Goal: Find specific page/section: Find specific page/section

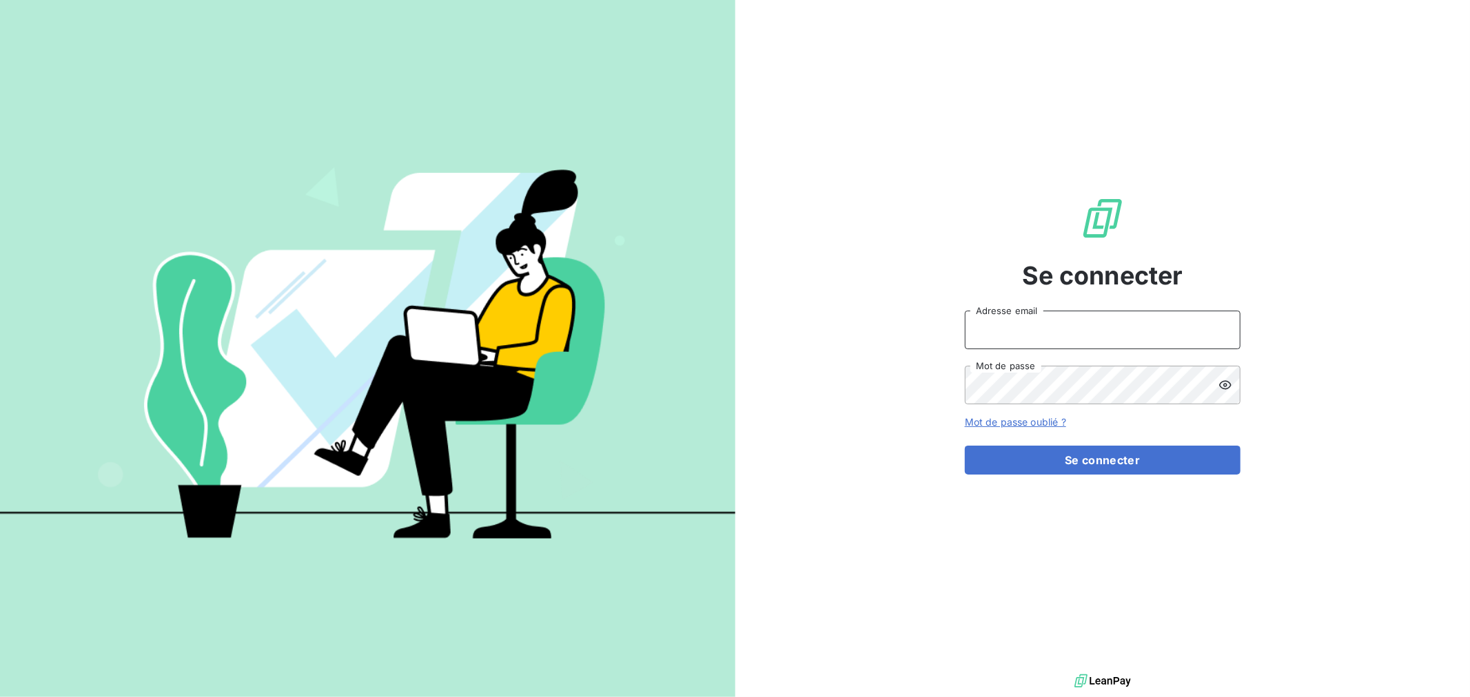
type input "[EMAIL_ADDRESS][PERSON_NAME][DOMAIN_NAME]"
click at [1103, 334] on input "[EMAIL_ADDRESS][PERSON_NAME][DOMAIN_NAME]" at bounding box center [1103, 330] width 276 height 39
click at [853, 447] on div "Se connecter [EMAIL_ADDRESS][PERSON_NAME][DOMAIN_NAME] Adresse email Mot de pas…" at bounding box center [1102, 335] width 735 height 671
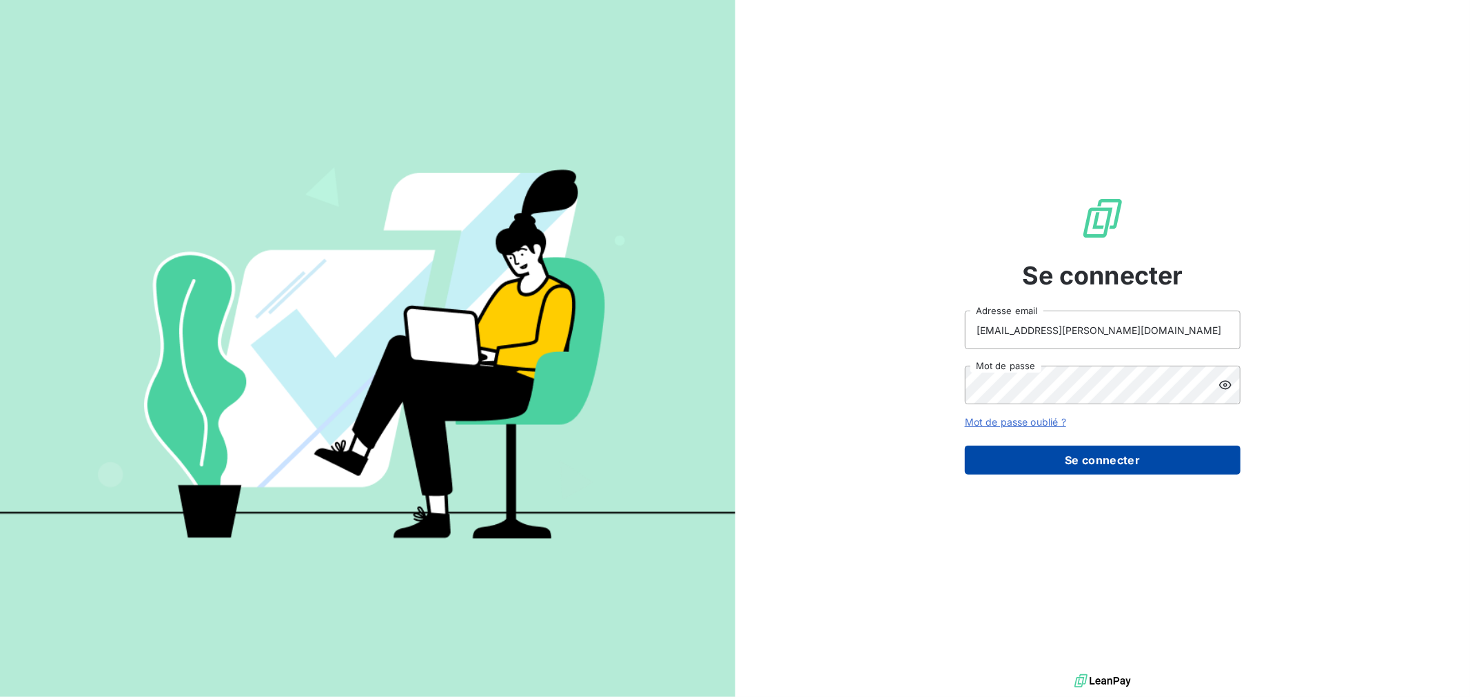
click at [1113, 465] on button "Se connecter" at bounding box center [1103, 460] width 276 height 29
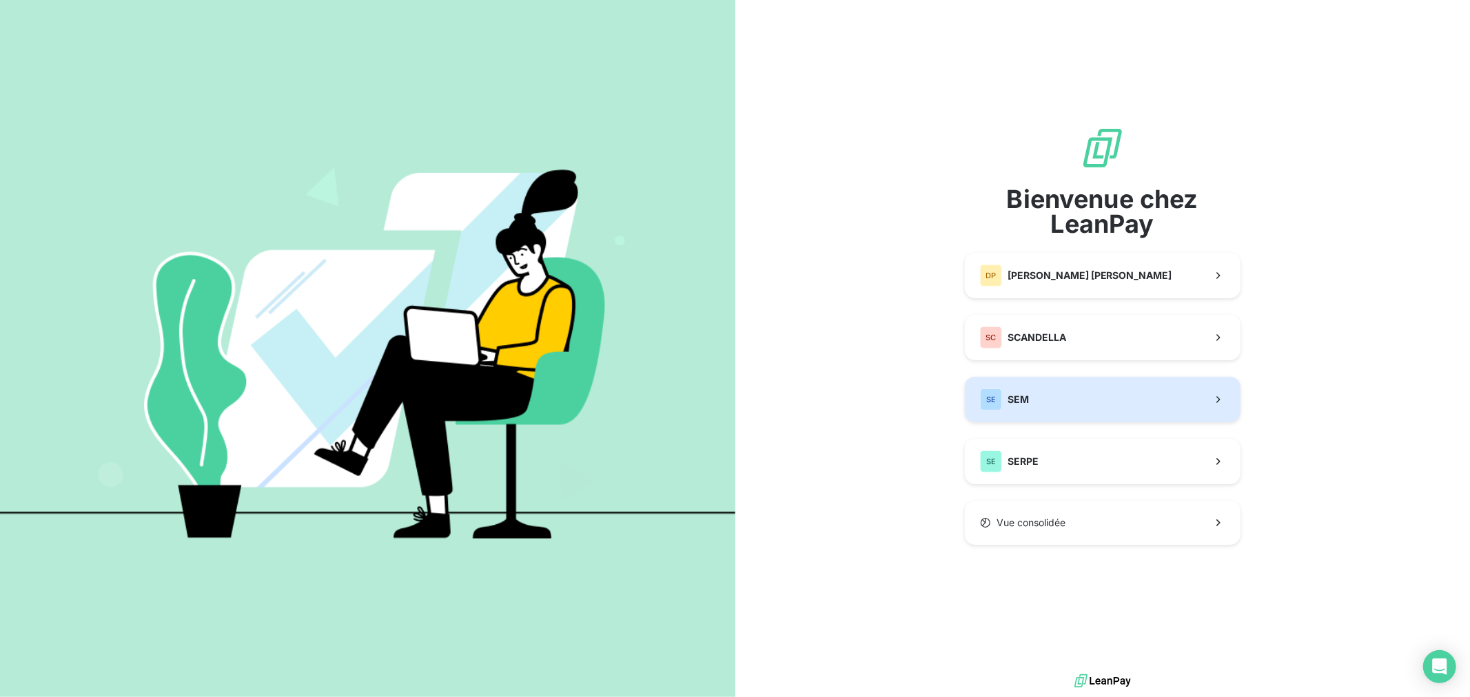
click at [1083, 402] on button "SE SEM" at bounding box center [1103, 399] width 276 height 45
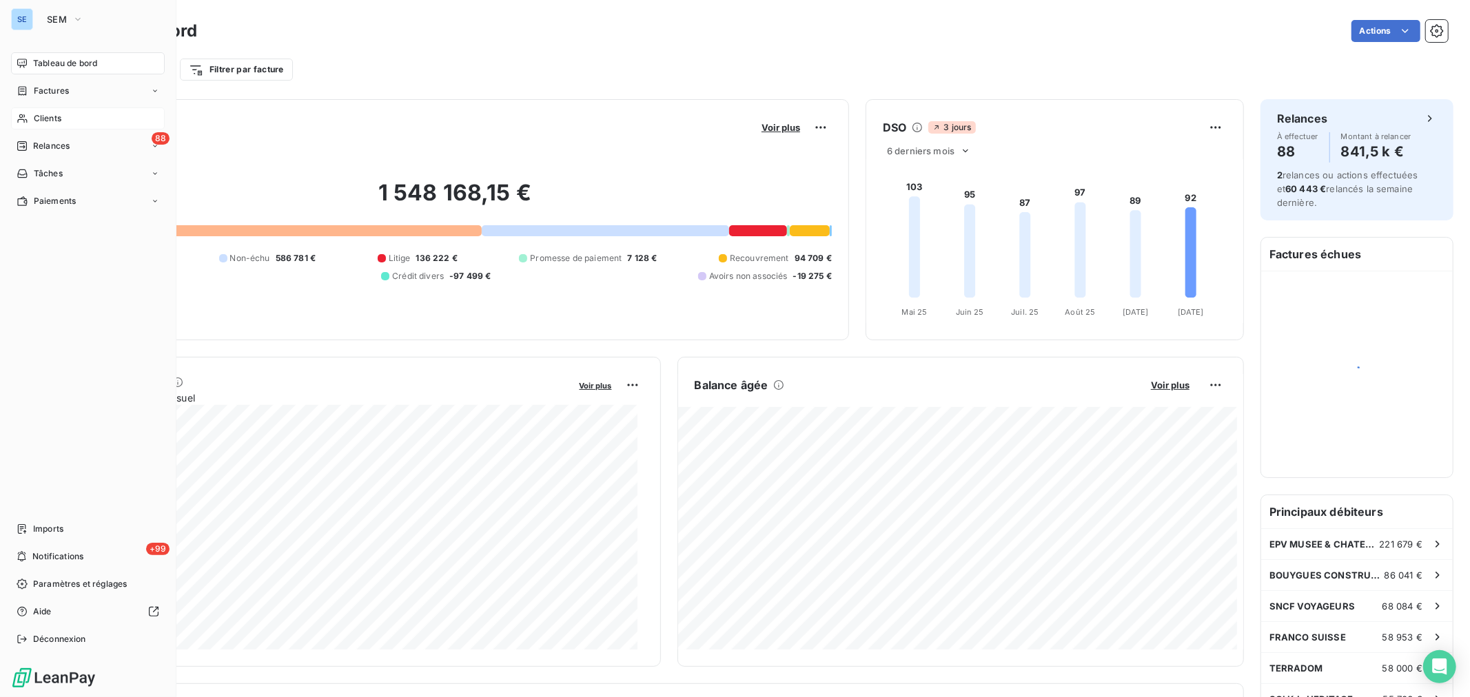
click at [46, 119] on span "Clients" at bounding box center [48, 118] width 28 height 12
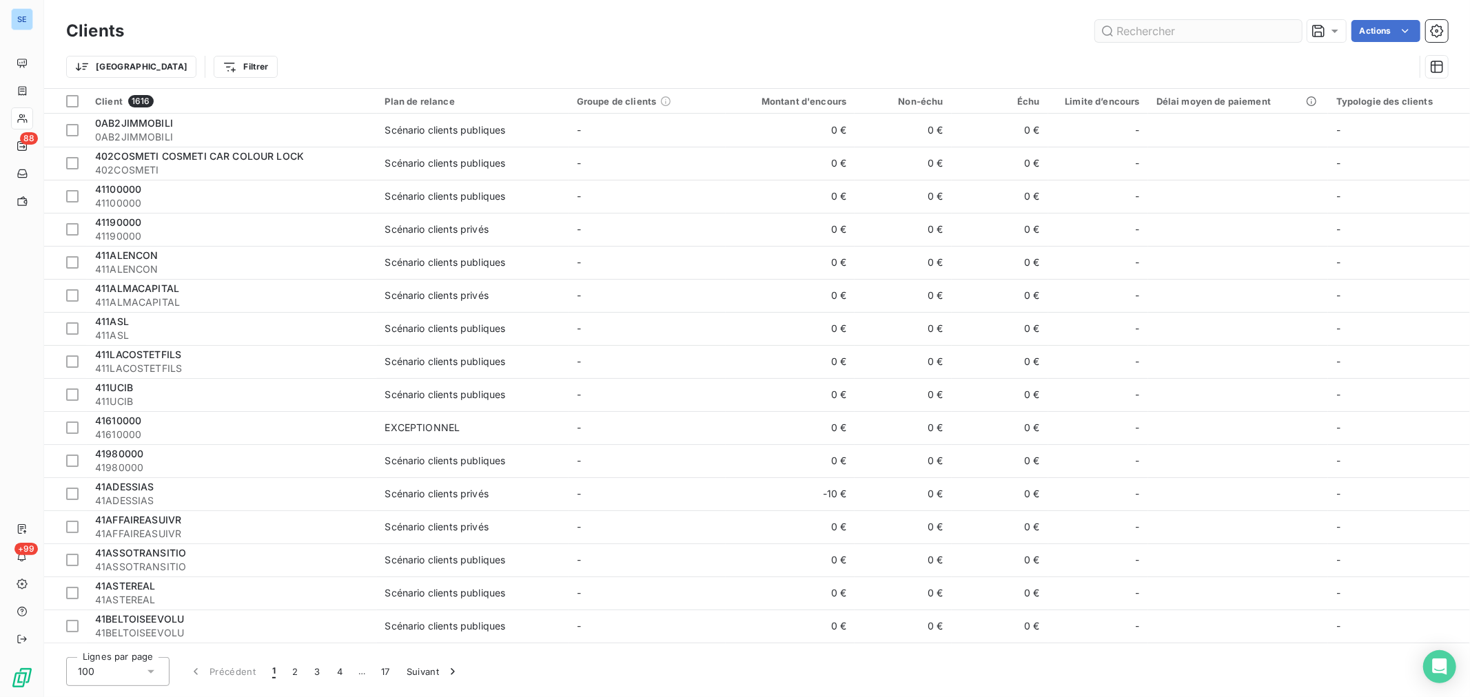
click at [1124, 31] on input "text" at bounding box center [1198, 31] width 207 height 22
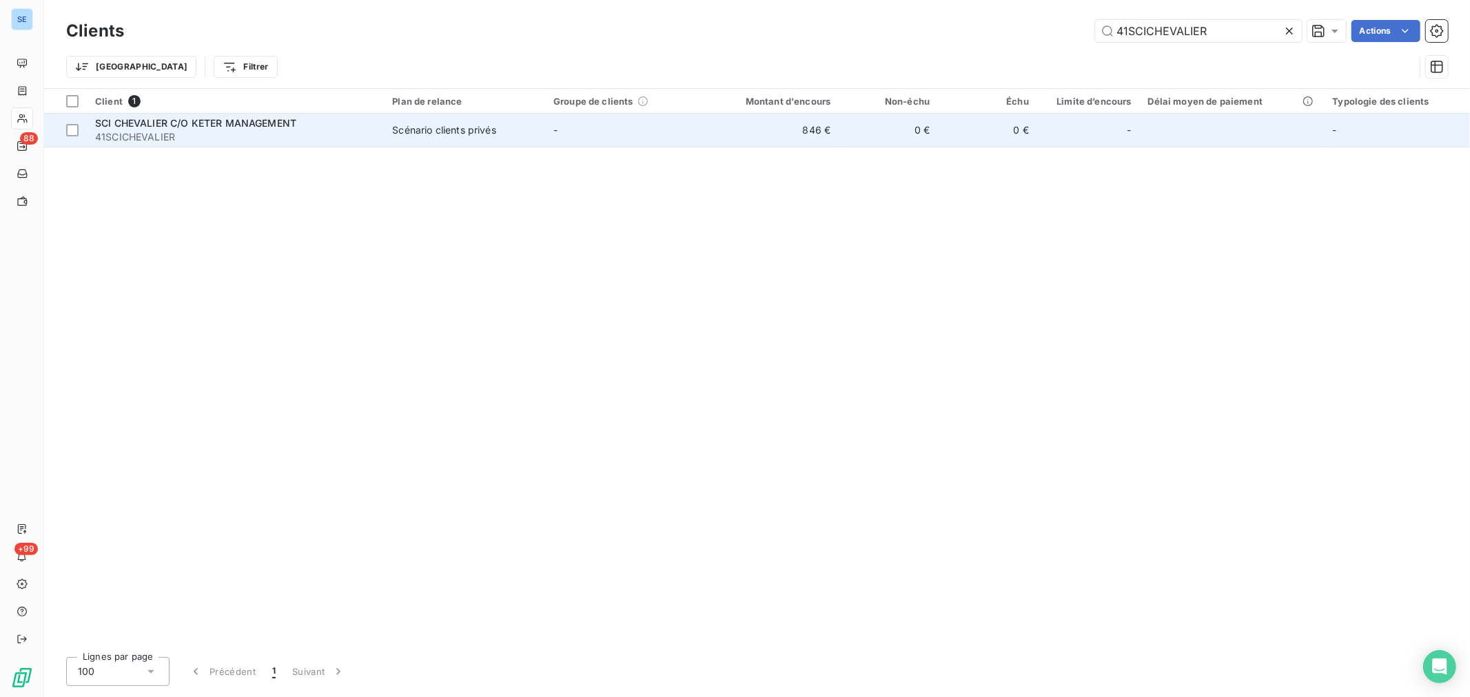
type input "41SCICHEVALIER"
click at [302, 130] on span "41SCICHEVALIER" at bounding box center [235, 137] width 280 height 14
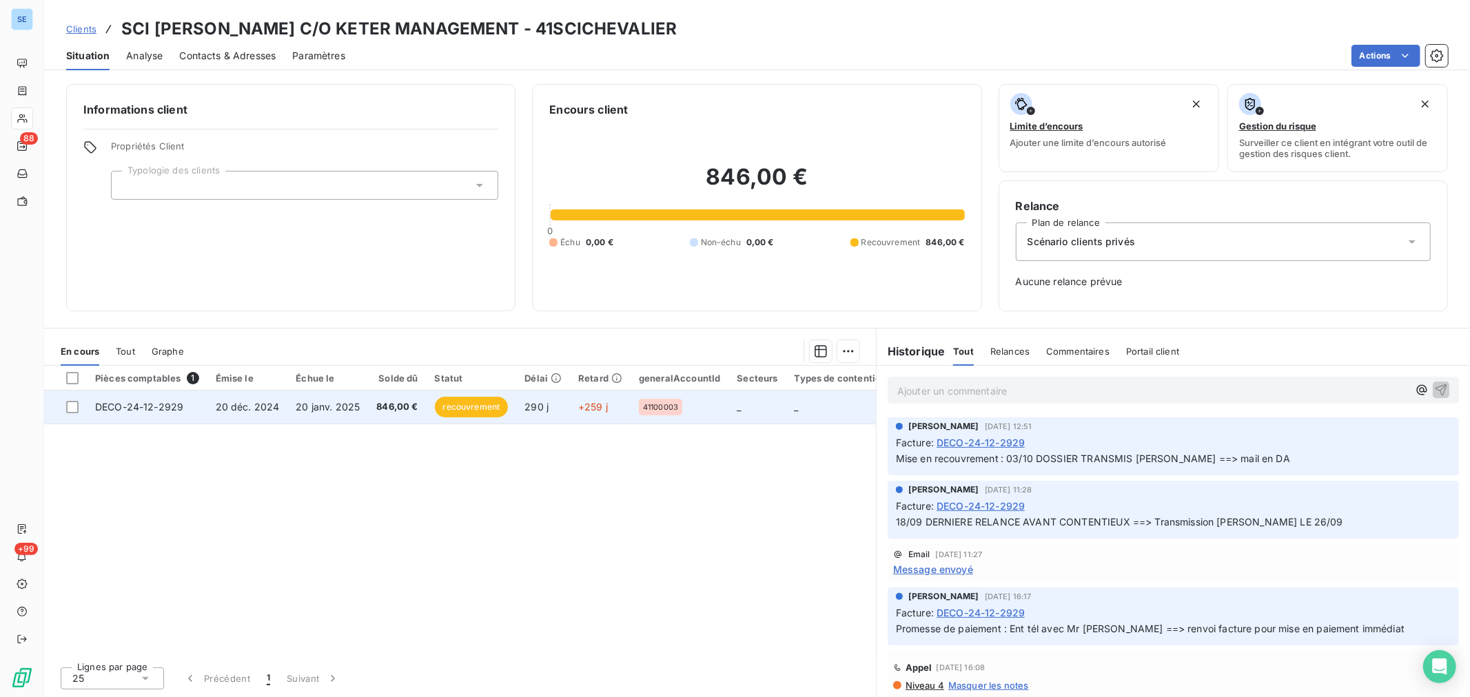
click at [287, 411] on td "20 janv. 2025" at bounding box center [327, 407] width 81 height 33
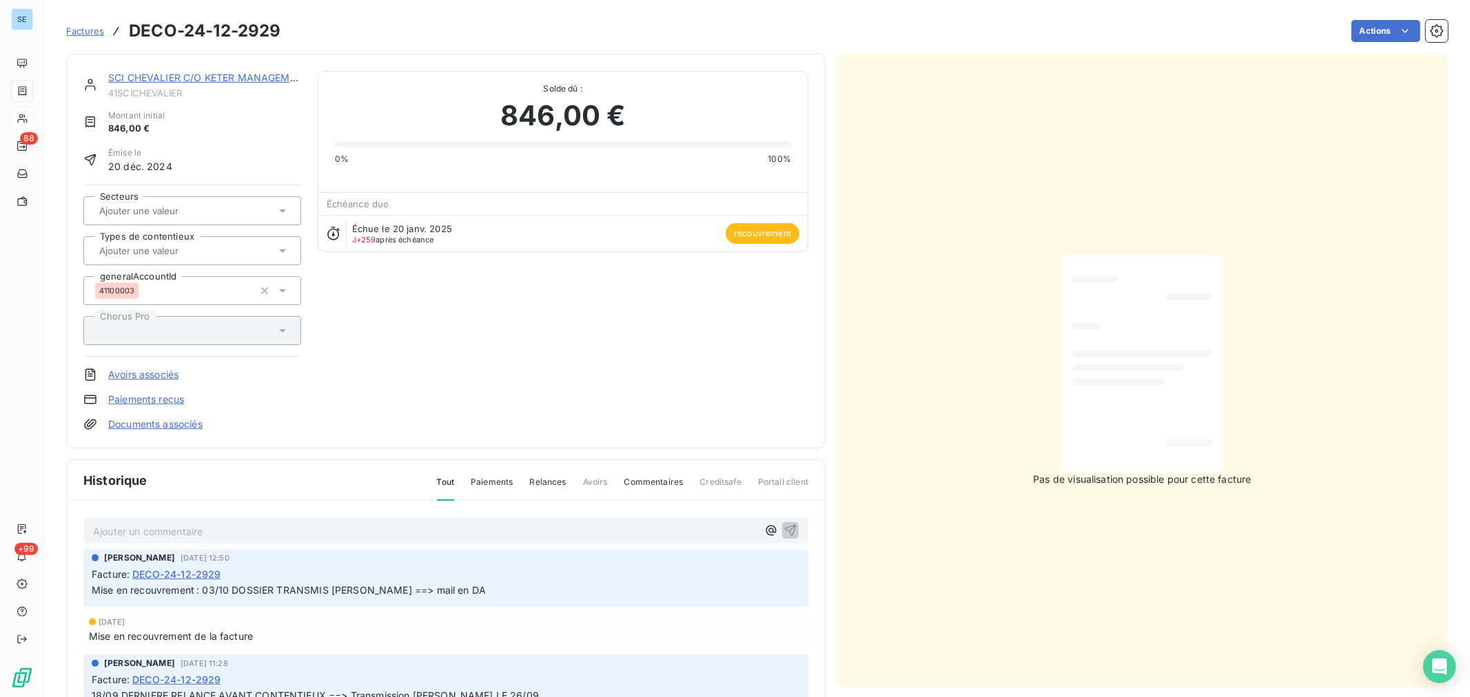
click at [160, 250] on input "text" at bounding box center [167, 251] width 139 height 12
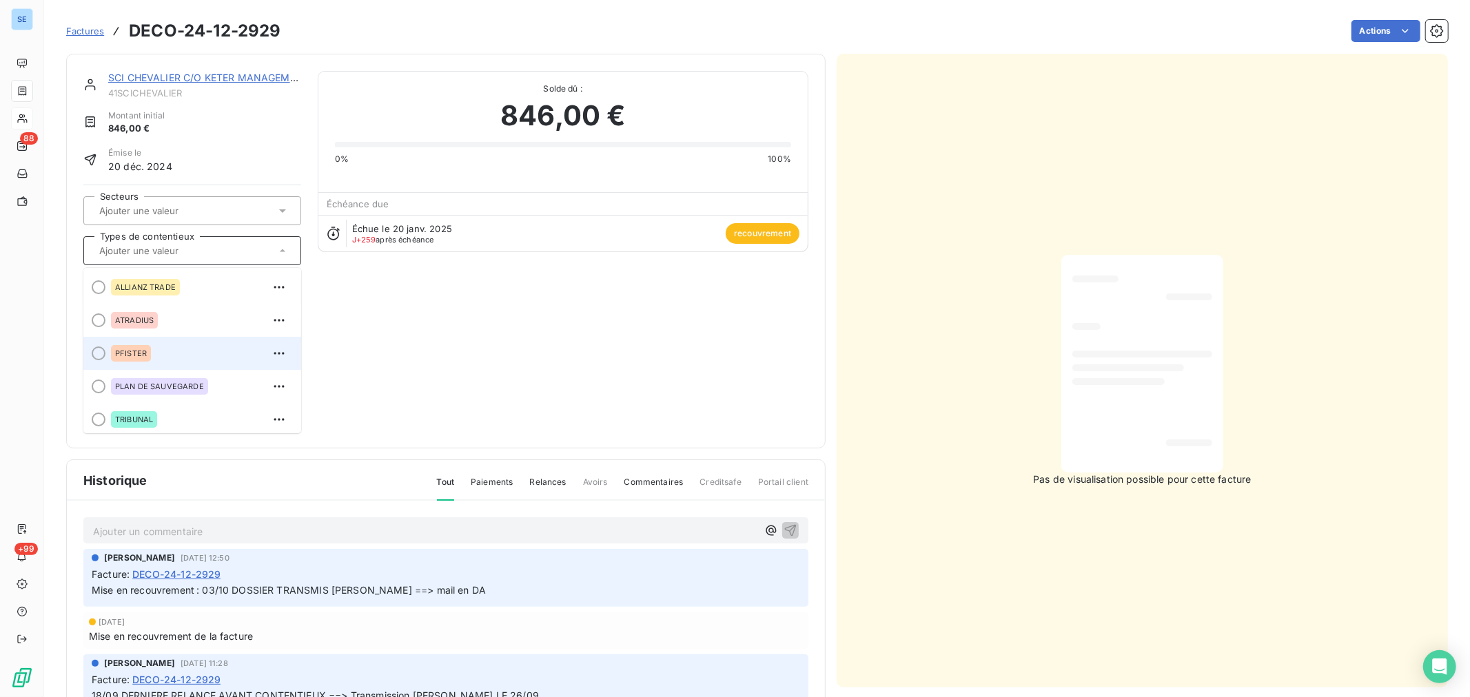
click at [135, 355] on span "PFISTER" at bounding box center [131, 353] width 32 height 8
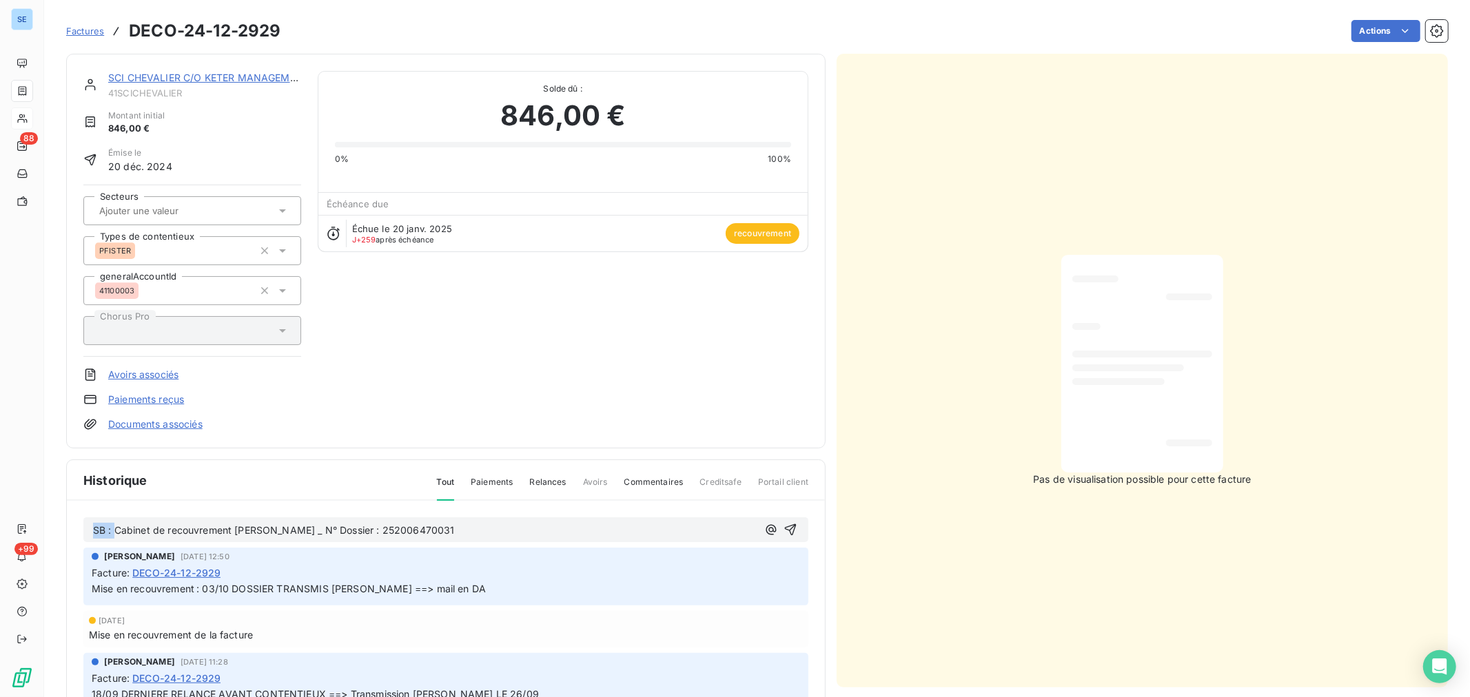
drag, startPoint x: 116, startPoint y: 527, endPoint x: 63, endPoint y: 525, distance: 52.4
click at [63, 525] on section "Factures DECO-24-12-2929 Actions SCI [PERSON_NAME] C/O KETER MANAGEMENT 41SCICH…" at bounding box center [757, 348] width 1426 height 697
drag, startPoint x: 336, startPoint y: 527, endPoint x: 496, endPoint y: 515, distance: 161.0
click at [496, 518] on div "Cabinet de recouvrement [PERSON_NAME] _ N° Dossier : 252006470031" at bounding box center [445, 530] width 725 height 25
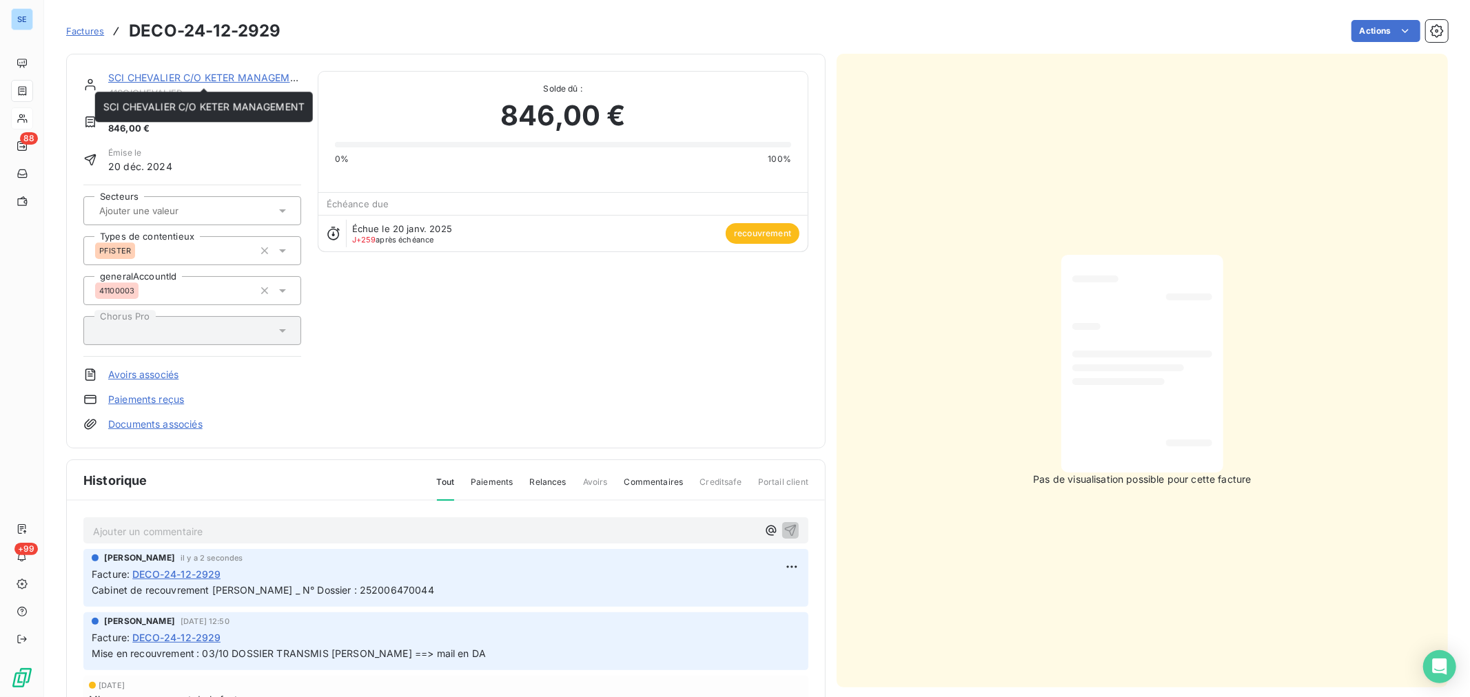
click at [143, 80] on link "SCI CHEVALIER C/O KETER MANAGEMENT" at bounding box center [208, 78] width 201 height 12
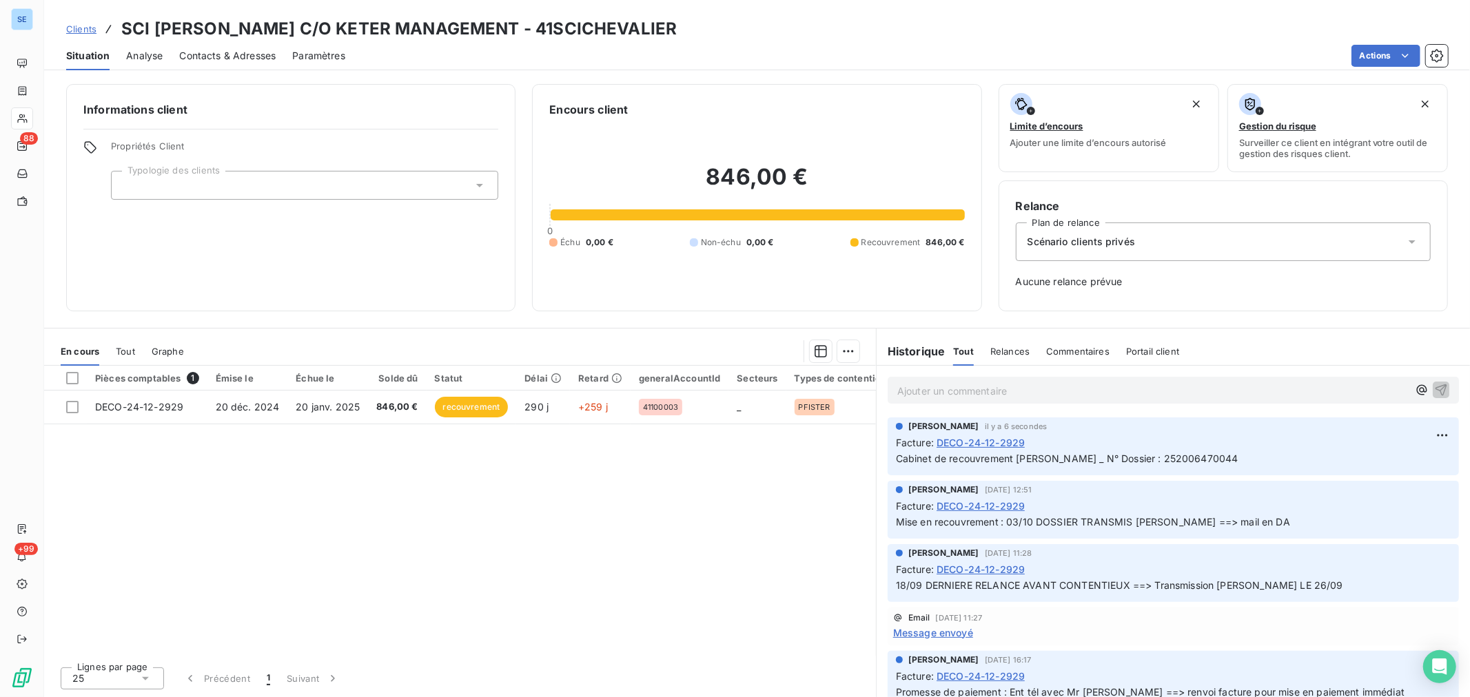
click at [71, 30] on span "Clients" at bounding box center [81, 28] width 30 height 11
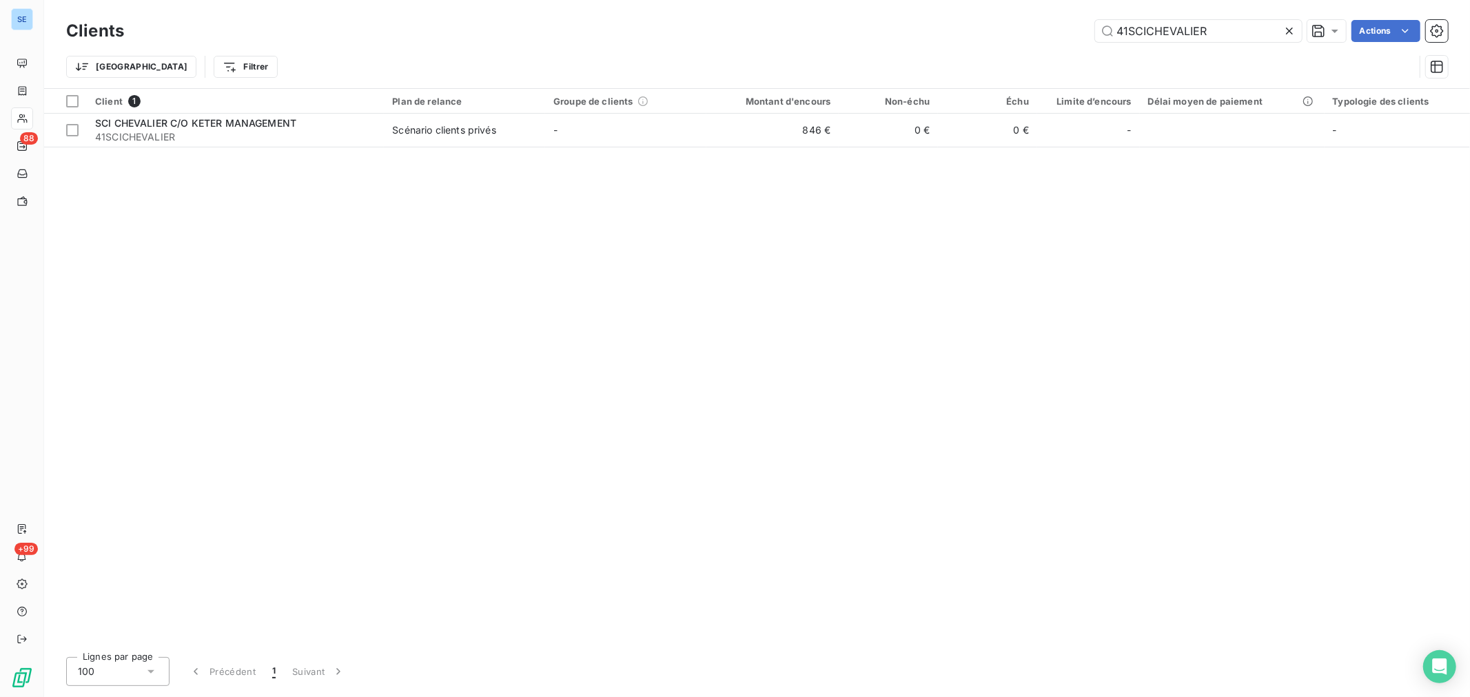
drag, startPoint x: 1146, startPoint y: 26, endPoint x: 1286, endPoint y: 16, distance: 140.3
click at [1286, 17] on div "Clients 41SCICHEVALIER Actions" at bounding box center [757, 31] width 1382 height 29
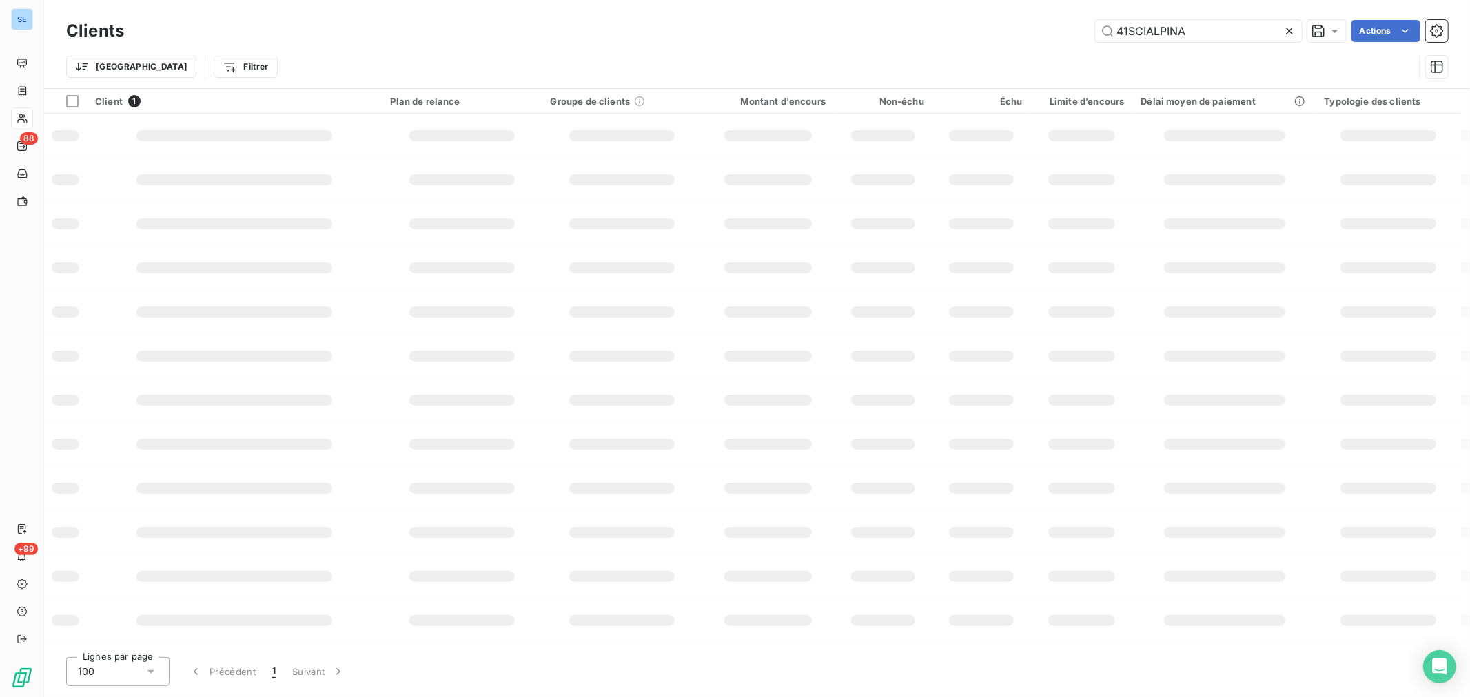
type input "41SCIALPINA"
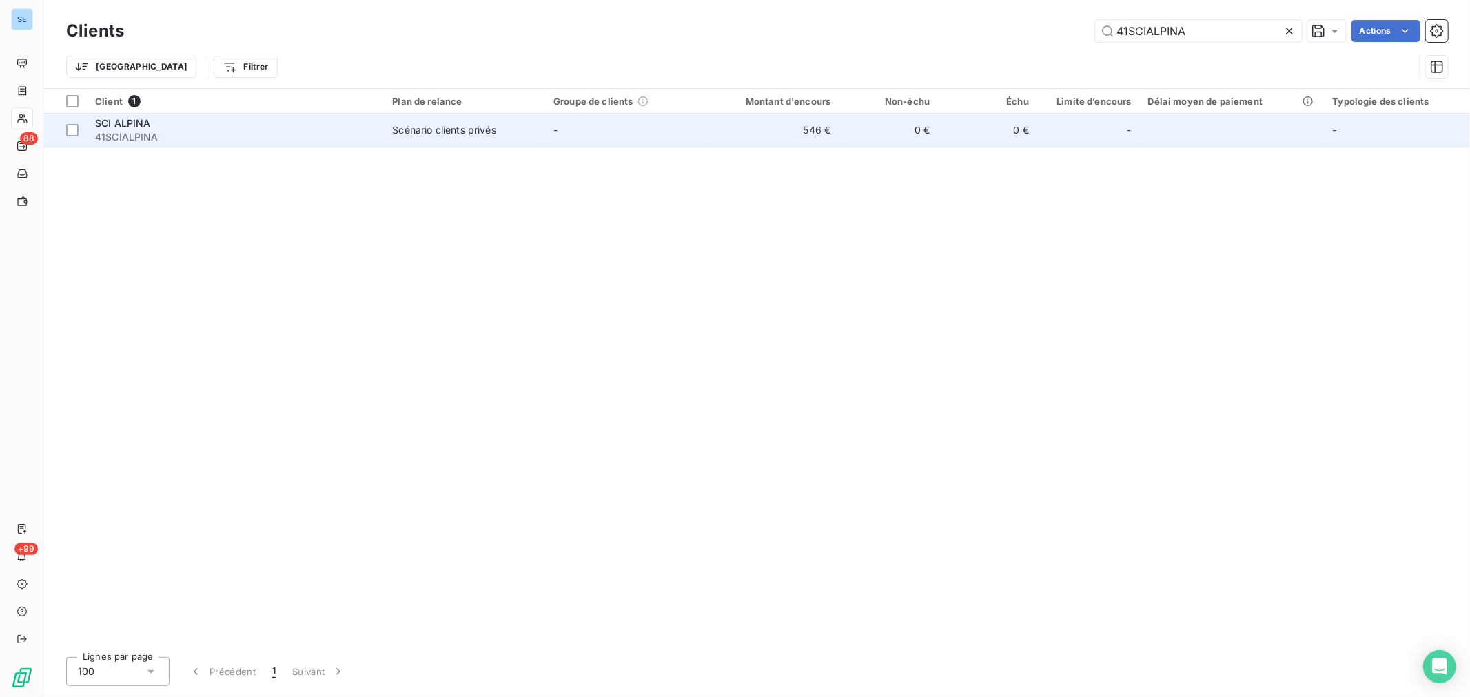
click at [174, 140] on span "41SCIALPINA" at bounding box center [235, 137] width 280 height 14
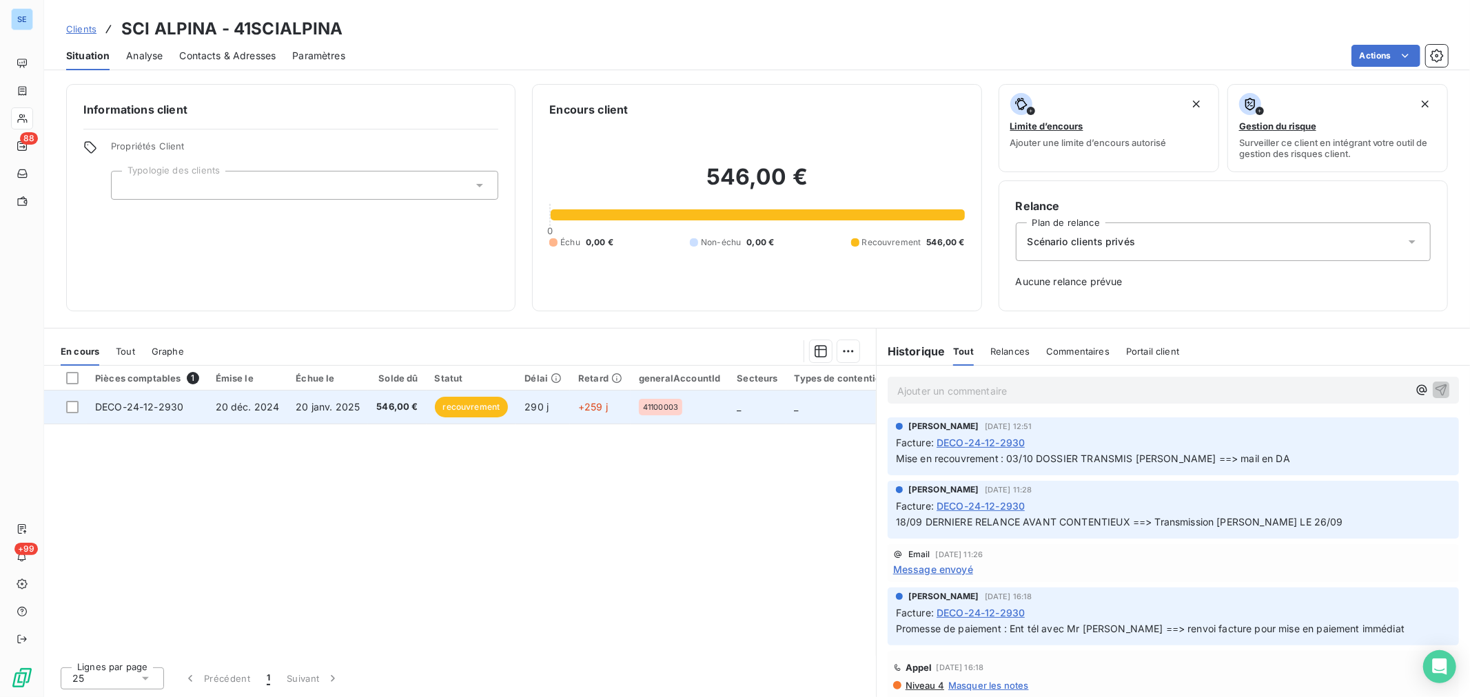
click at [307, 414] on td "20 janv. 2025" at bounding box center [327, 407] width 81 height 33
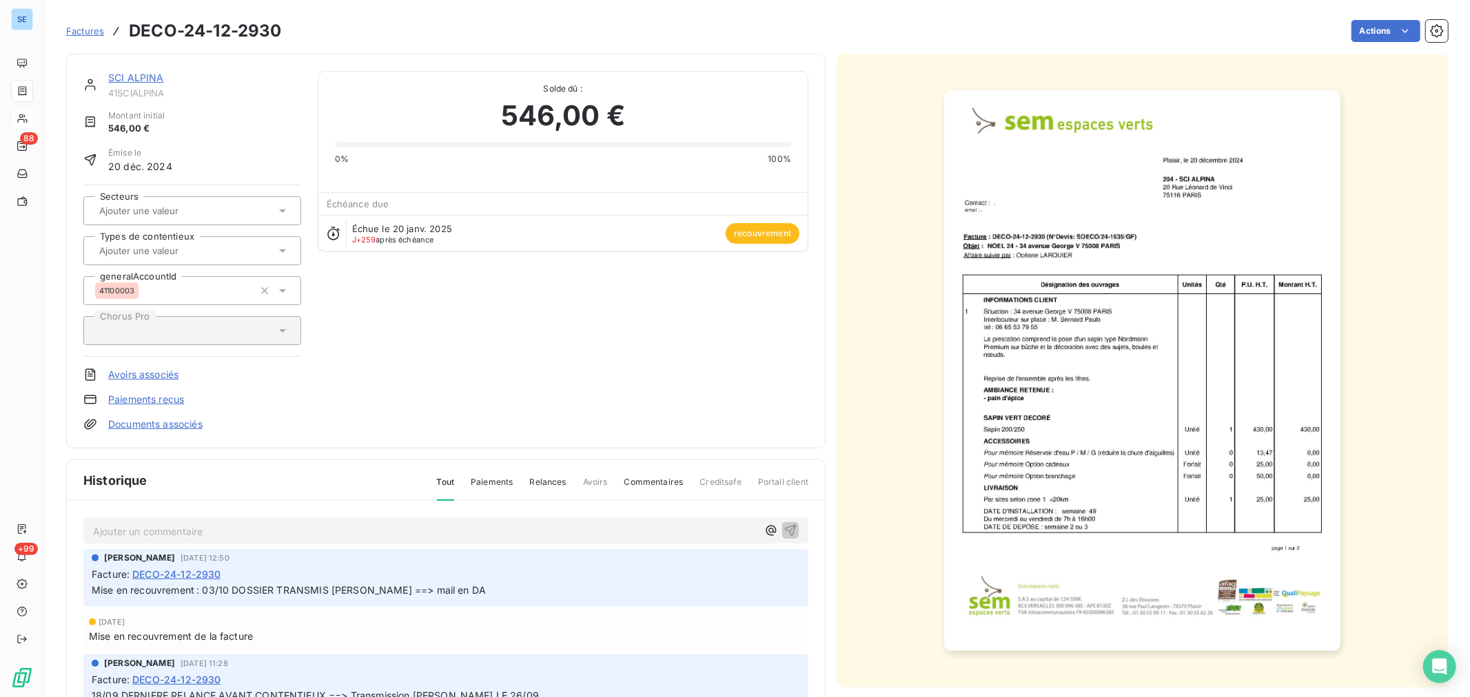
click at [197, 259] on div at bounding box center [185, 251] width 181 height 18
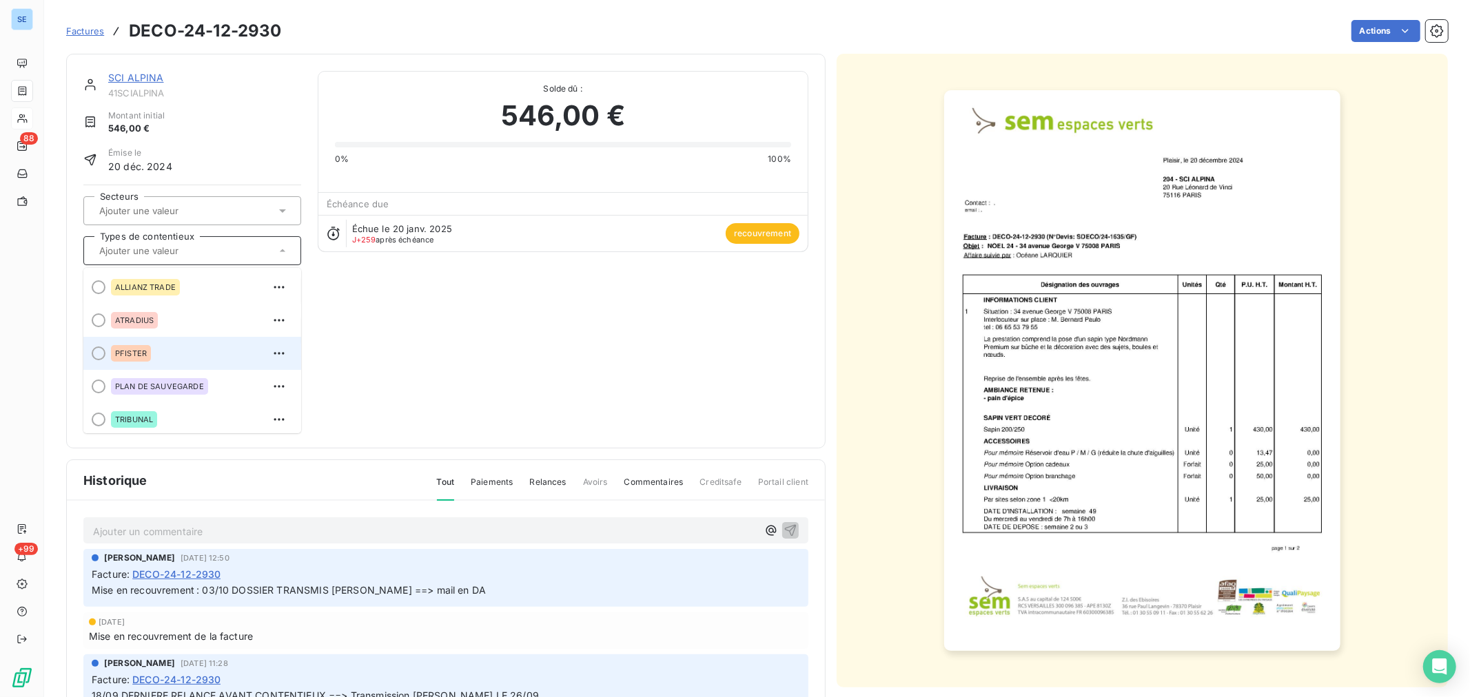
click at [152, 353] on div "PFISTER" at bounding box center [200, 354] width 179 height 22
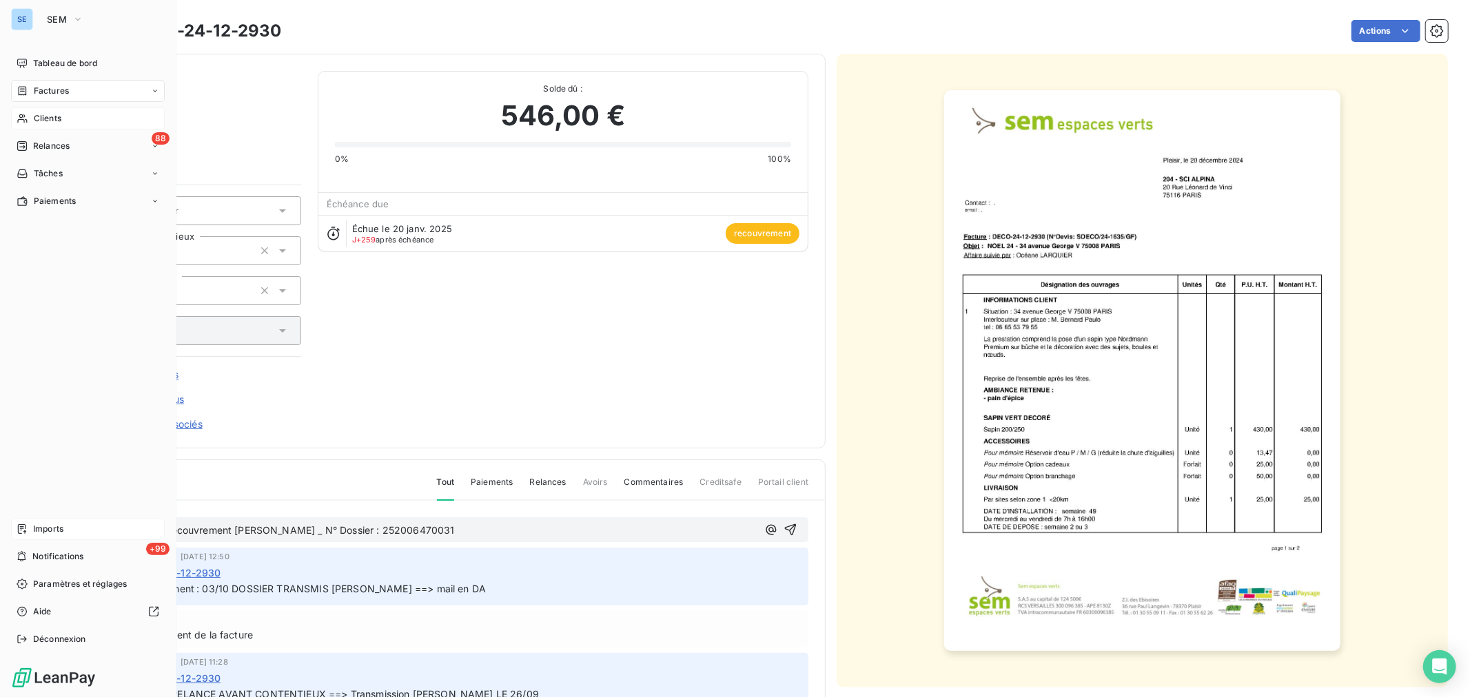
drag, startPoint x: 115, startPoint y: 527, endPoint x: 17, endPoint y: 525, distance: 97.9
click at [17, 525] on div "SE SEM Tableau de bord Factures Clients 88 Relances Tâches Paiements Imports +9…" at bounding box center [735, 348] width 1470 height 697
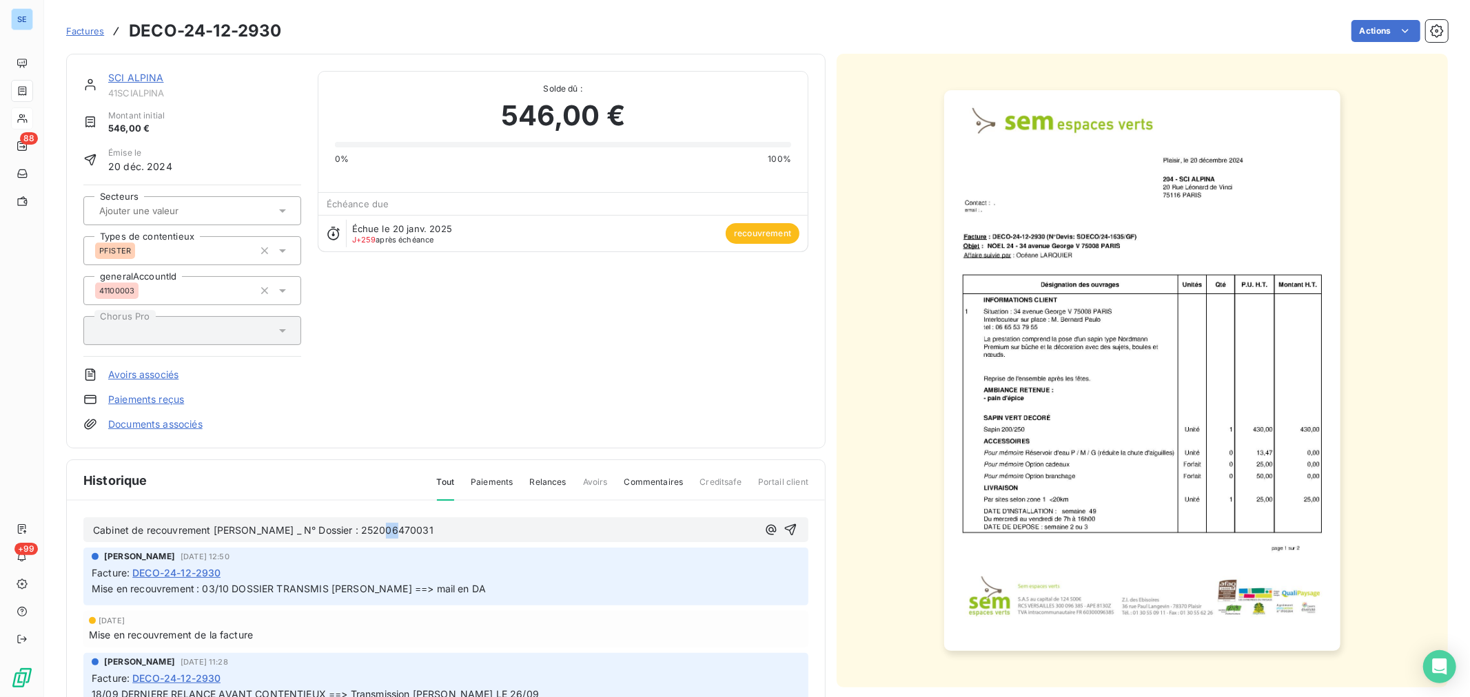
drag, startPoint x: 381, startPoint y: 529, endPoint x: 455, endPoint y: 520, distance: 74.3
click at [460, 518] on div "Cabinet de recouvrement [PERSON_NAME] _ N° Dossier : 252006470031" at bounding box center [445, 530] width 725 height 25
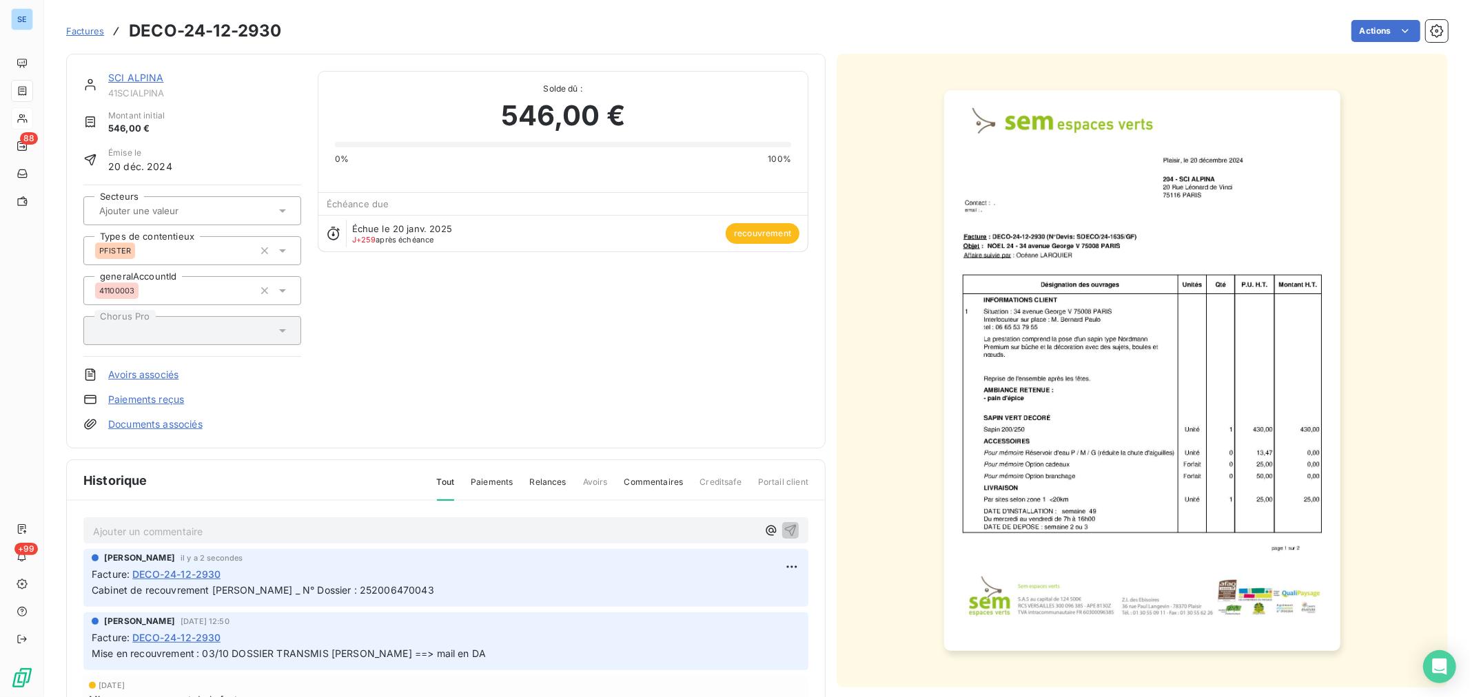
click at [78, 30] on span "Factures" at bounding box center [85, 30] width 38 height 11
